Goal: Use online tool/utility: Utilize a website feature to perform a specific function

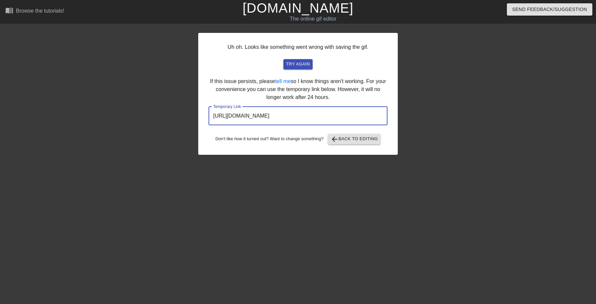
click at [296, 70] on div "Uh oh. Looks like something went wrong with saving the gif. try again If this i…" at bounding box center [298, 94] width 200 height 122
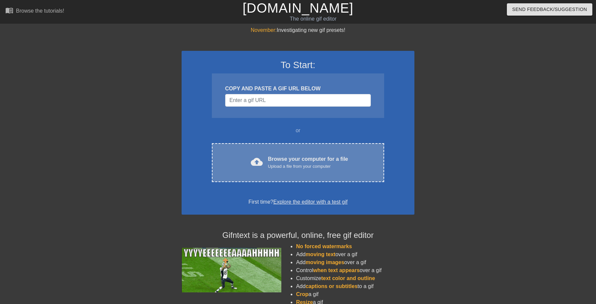
click at [282, 160] on div "Browse your computer for a file Upload a file from your computer" at bounding box center [308, 162] width 80 height 15
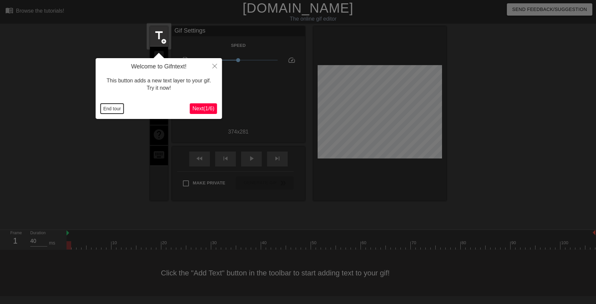
click at [116, 110] on button "End tour" at bounding box center [112, 109] width 23 height 10
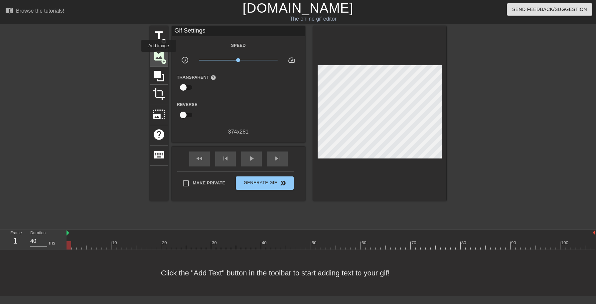
click at [159, 57] on span "image" at bounding box center [159, 56] width 13 height 13
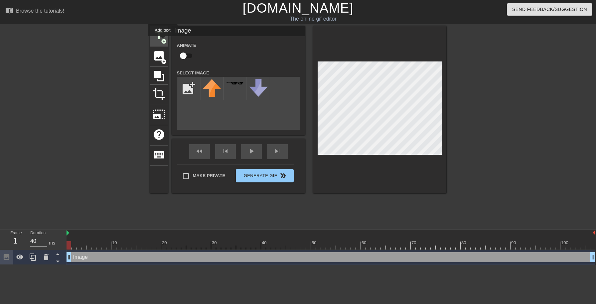
click at [163, 41] on span "add_circle" at bounding box center [164, 42] width 6 height 6
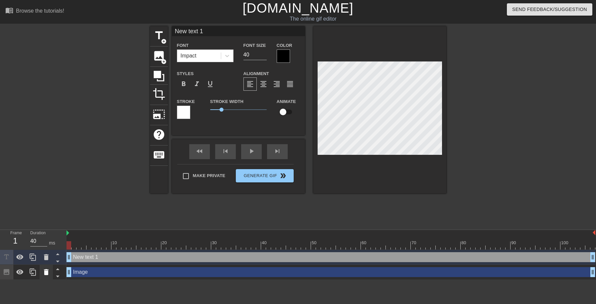
click at [46, 273] on icon at bounding box center [46, 273] width 5 height 6
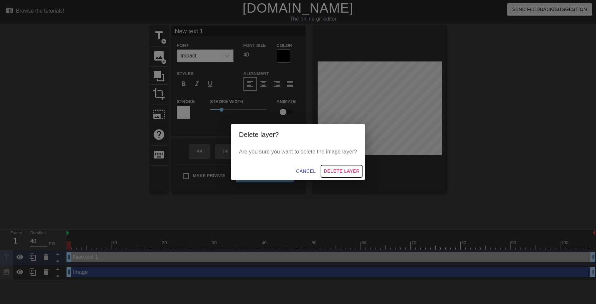
click at [332, 171] on span "Delete Layer" at bounding box center [342, 171] width 36 height 8
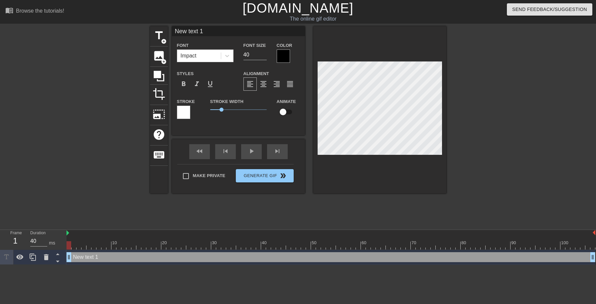
scroll to position [0, 1]
type input "New text"
type textarea "New text"
type input "New text"
type textarea "New text"
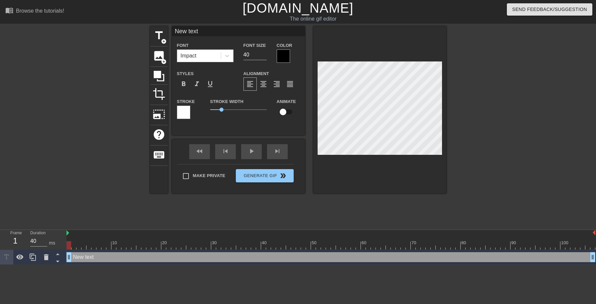
type input "New tex"
type textarea "New tex"
type input "New te"
type textarea "New te"
type input "New t"
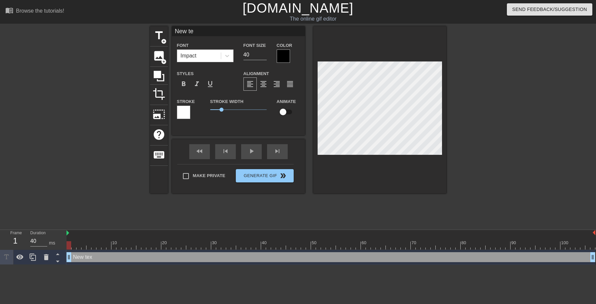
type textarea "New t"
type input "New"
type textarea "New"
type input "New"
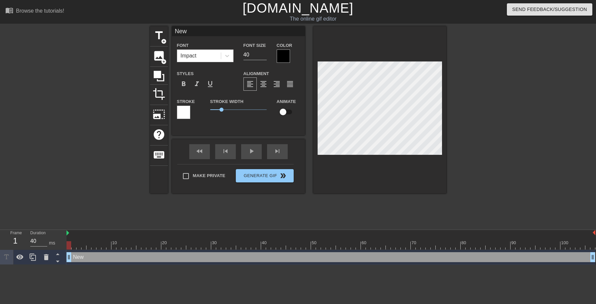
type textarea "New"
type input "Ne"
type textarea "Ne"
type input "N"
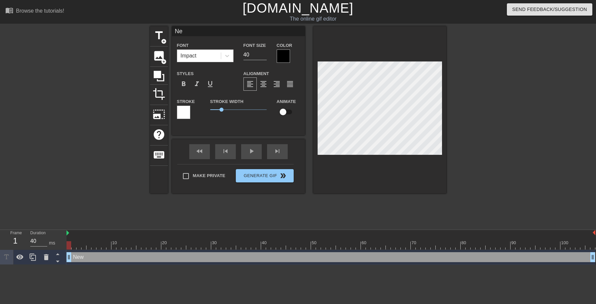
type textarea "N"
type input "F"
type textarea "F"
type input "G"
type textarea "G"
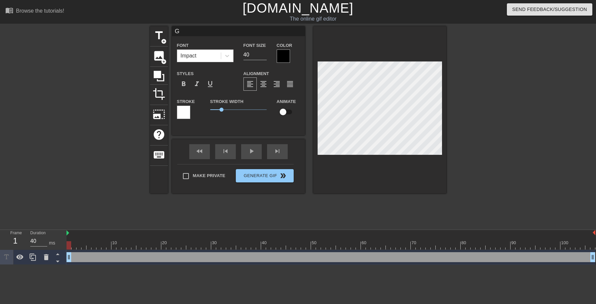
type input "Ge"
type textarea "Ge"
type input "Get"
type textarea "Get"
type input "Gett"
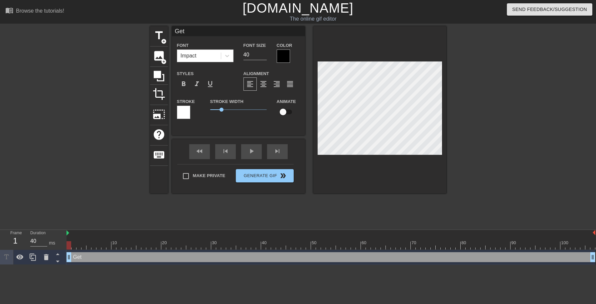
type textarea "Gett"
type input "Getti"
type textarea "Gettin"
type input "Gettin"
type textarea "Getting"
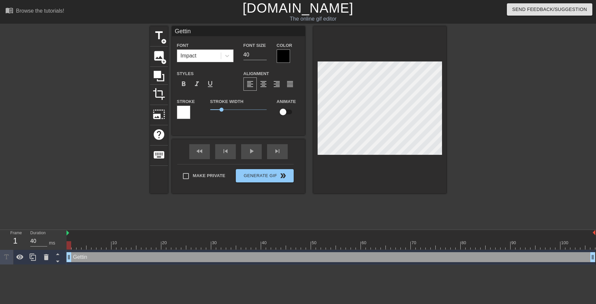
type input "Getting"
type textarea "Getting"
type input "Getting o"
type textarea "Getting on"
type input "Getting on"
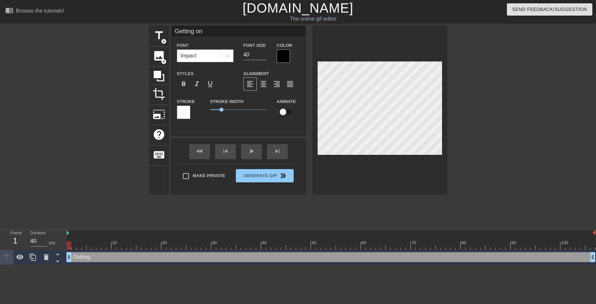
type textarea "Getting on"
type input "Getting on H"
type textarea "Getting on H"
type input "Getting on He"
type textarea "Getting on He"
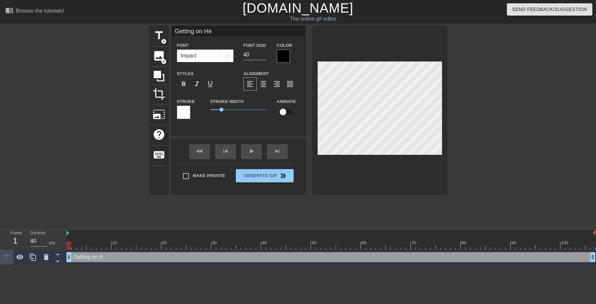
type input "Getting on Hel"
type textarea "Getting on Hel"
type input "Getting on Hell"
type textarea "Getting on Hell"
type input "Getting on Helld"
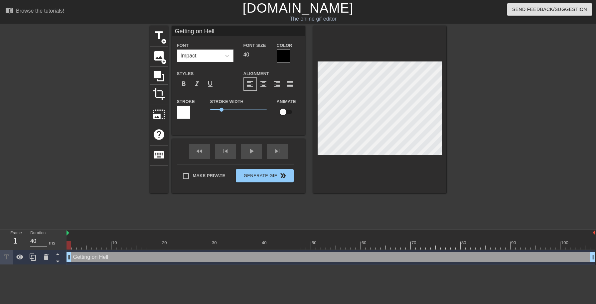
type textarea "Getting on Helld"
type input "Getting on Helldi"
type textarea "Getting on Helldi"
type input "Getting on Helldiv"
type textarea "Getting on Helldiv"
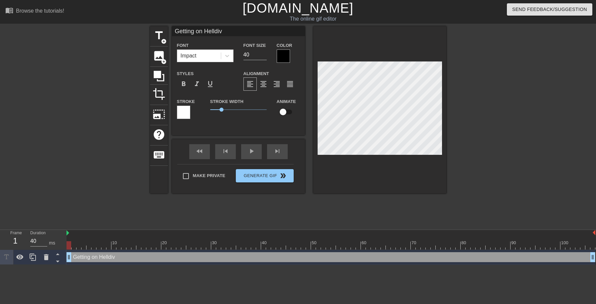
type input "Getting on Helldive"
type textarea "Getting on Helldive"
type input "Getting on Helldiver"
type textarea "Getting on Helldiver"
type input "Getting on Helldivers"
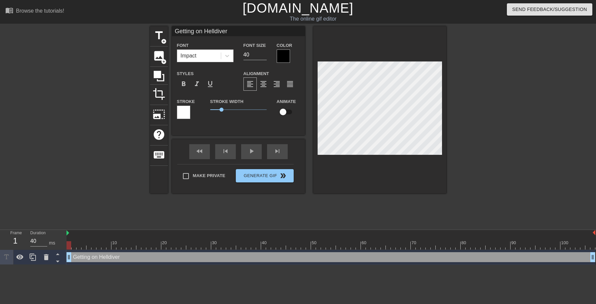
type textarea "Getting on Helldivers"
click at [416, 52] on div at bounding box center [379, 109] width 133 height 167
click at [272, 180] on button "Generate Gif double_arrow" at bounding box center [265, 175] width 58 height 13
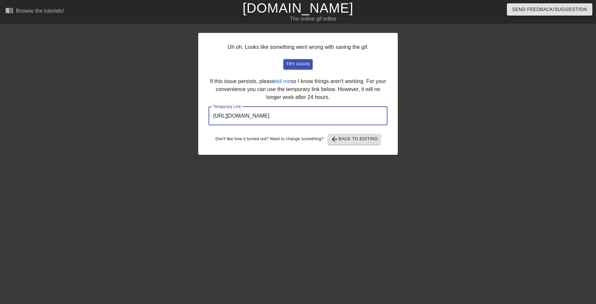
click at [252, 115] on input "https://www.gifntext.com/temp_generations/iBHwG38y.gif" at bounding box center [298, 116] width 179 height 19
